Goal: Transaction & Acquisition: Purchase product/service

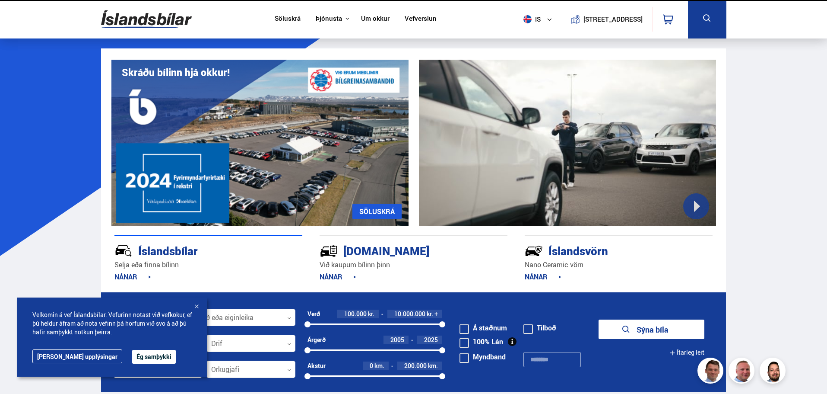
click at [132, 359] on button "Ég samþykki" at bounding box center [154, 357] width 44 height 14
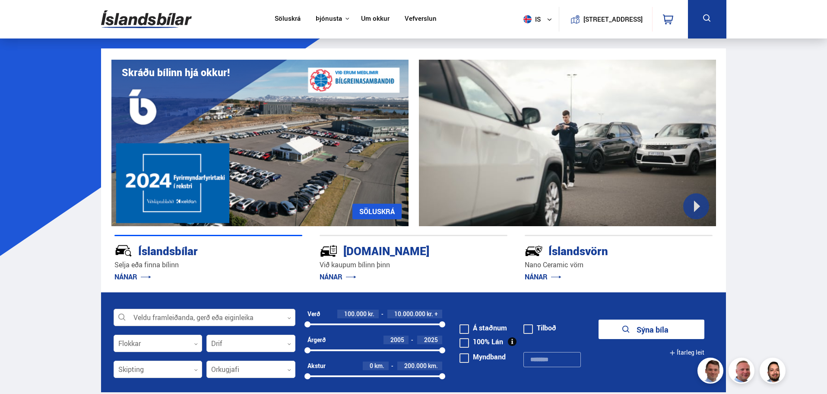
click at [259, 317] on div at bounding box center [205, 317] width 182 height 17
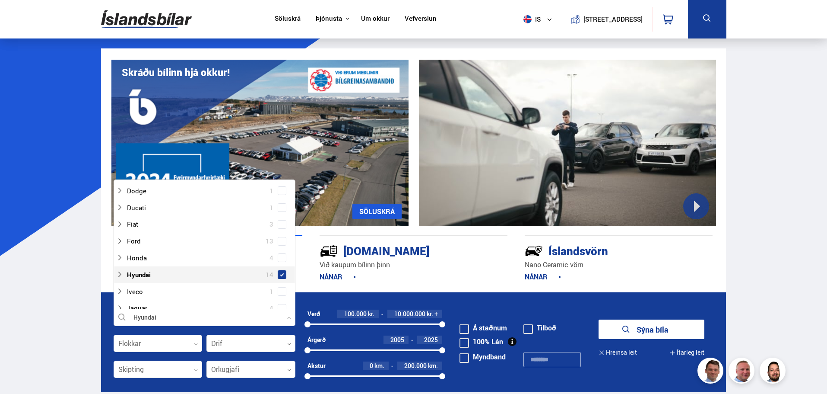
scroll to position [146, 0]
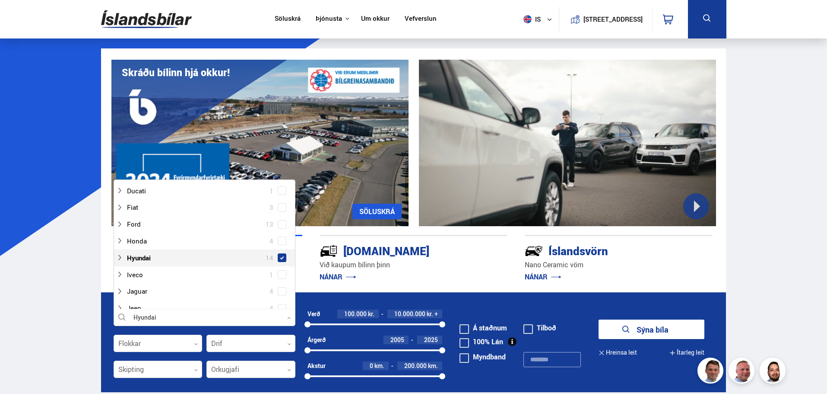
click at [281, 256] on span at bounding box center [281, 257] width 3 height 3
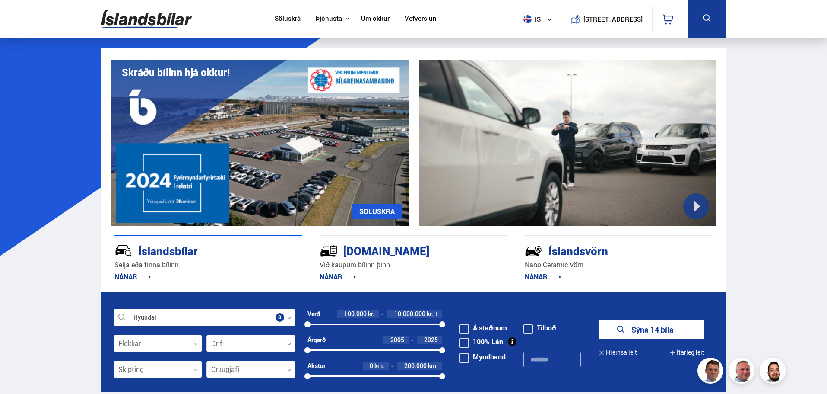
click at [99, 332] on section "Hyundai Veldu framleiðanda, gerð eða eiginleika 8 Flokkar 0 Drif 0 Verð 100.000…" at bounding box center [413, 342] width 639 height 100
click at [185, 342] on div at bounding box center [158, 343] width 89 height 17
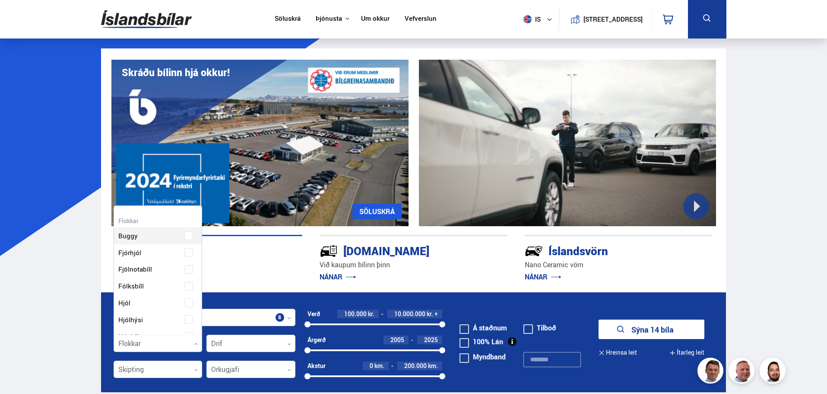
scroll to position [129, 86]
click at [162, 285] on div "Buggy Fjórhjól Fjölnotabíll Fólksbíll Hjól Hjólhýsi Húsbíll Jeppi Pallbíll Send…" at bounding box center [158, 388] width 88 height 315
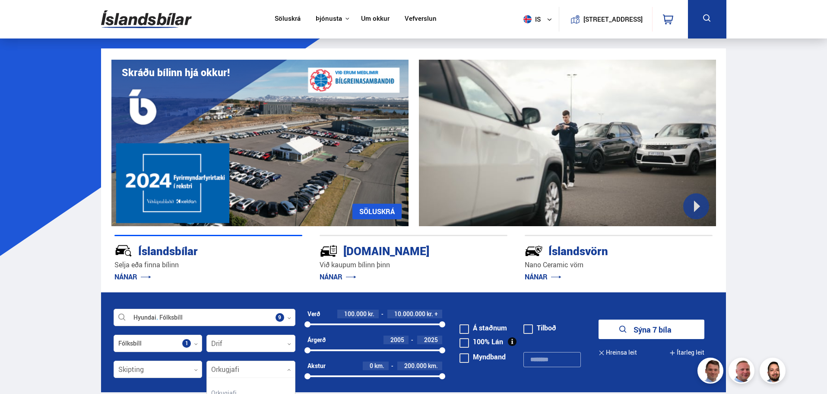
click at [254, 370] on div at bounding box center [251, 369] width 89 height 17
click at [254, 369] on div at bounding box center [251, 369] width 89 height 17
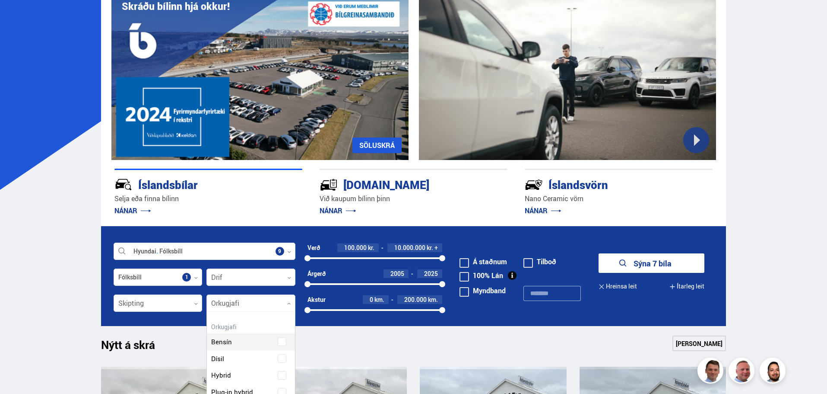
scroll to position [86, 0]
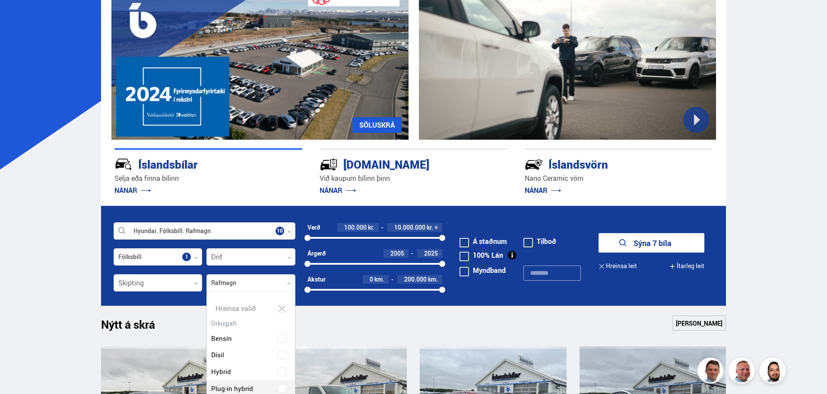
click at [246, 383] on div "Bensín Dísil Hybrid Plug-in hybrid Rafmagn" at bounding box center [251, 365] width 88 height 97
click at [337, 300] on form "Hyundai Fólksbíll Rafmagn Veldu framleiðanda, gerð eða eiginleika 10 Fólksbíll …" at bounding box center [414, 256] width 626 height 100
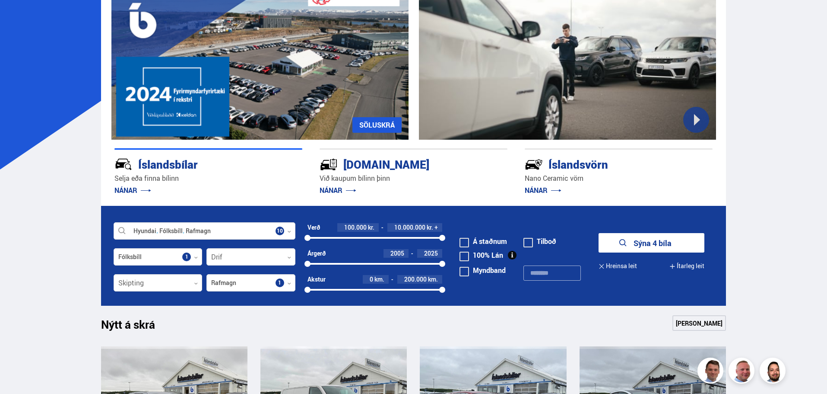
click at [622, 246] on icon "submit" at bounding box center [623, 243] width 10 height 10
